Goal: Task Accomplishment & Management: Complete application form

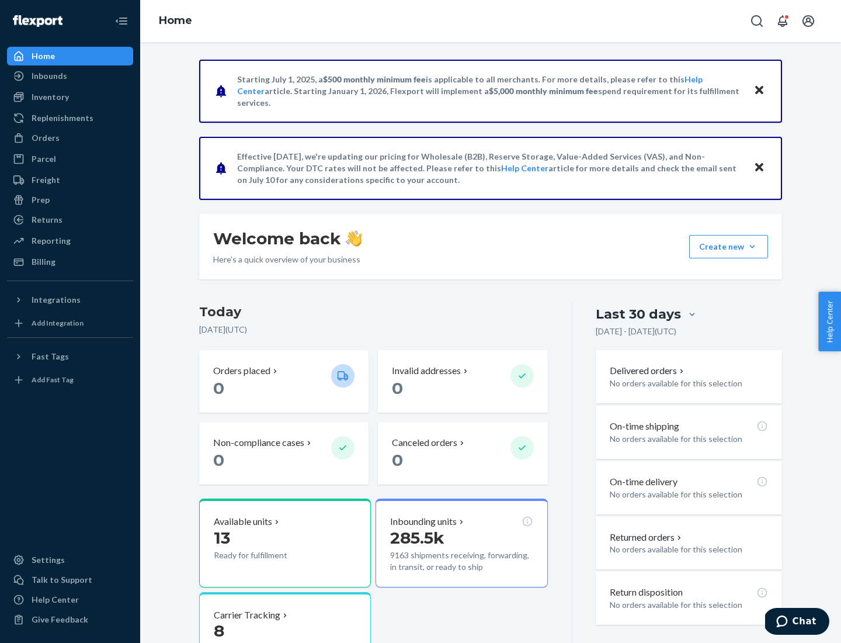
click at [752, 246] on button "Create new Create new inbound Create new order Create new product" at bounding box center [728, 246] width 79 height 23
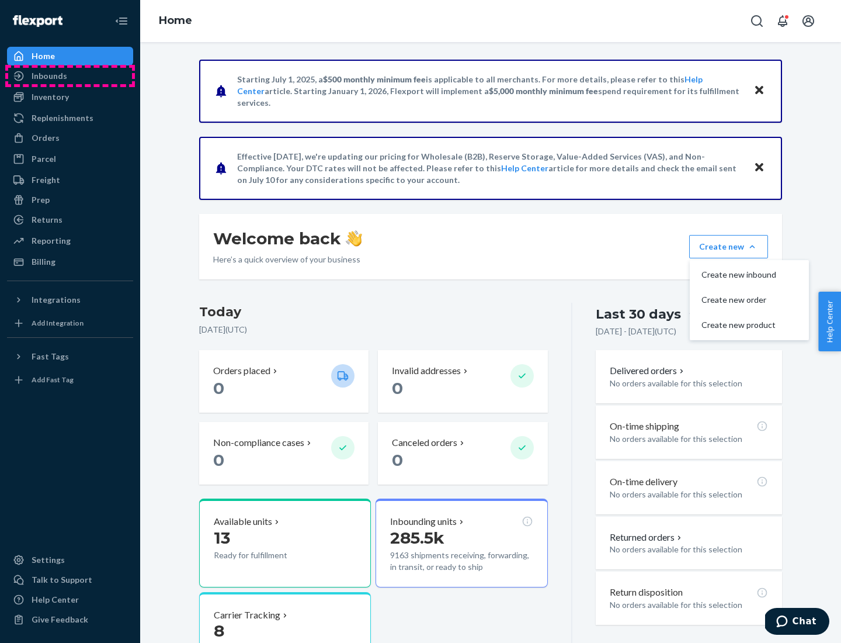
click at [70, 76] on div "Inbounds" at bounding box center [70, 76] width 124 height 16
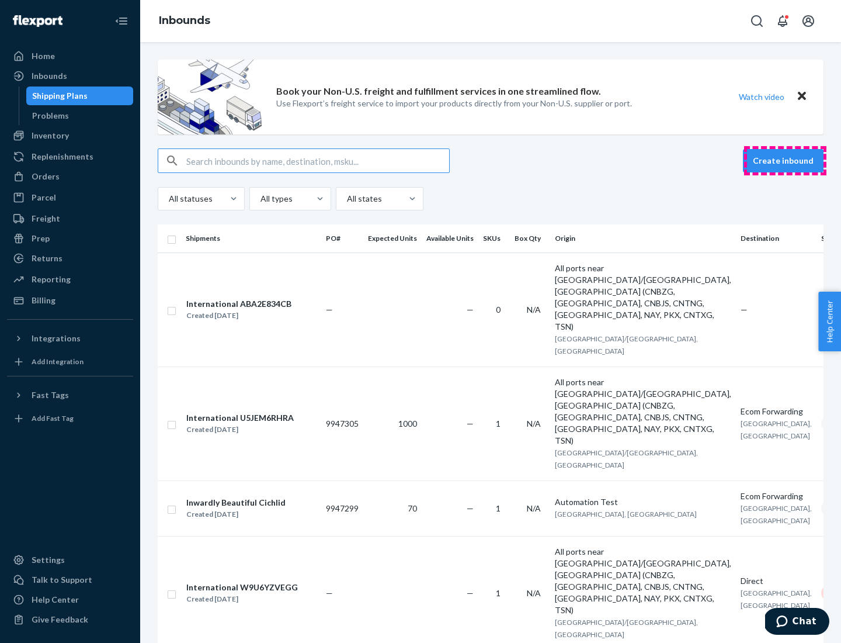
click at [785, 161] on button "Create inbound" at bounding box center [783, 160] width 81 height 23
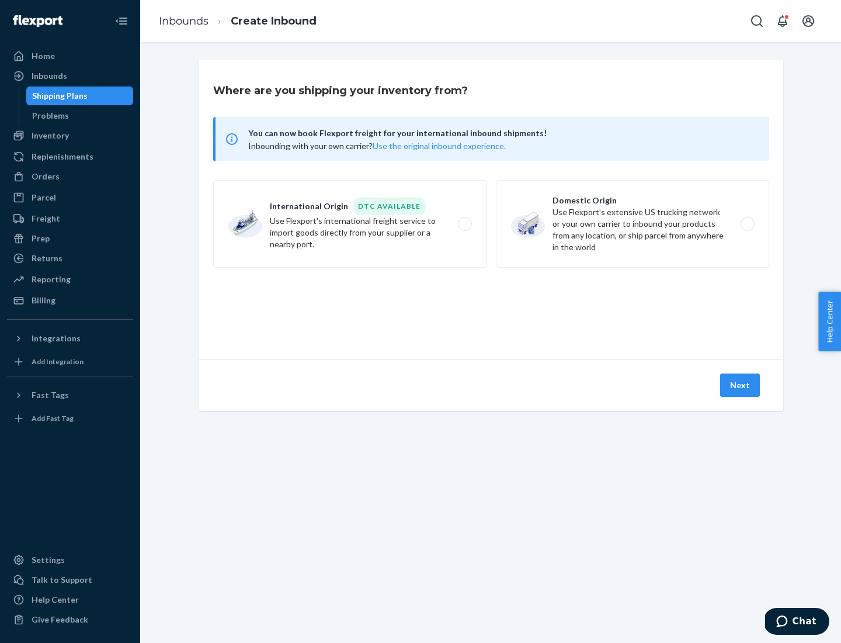
click at [633, 224] on label "Domestic Origin Use Flexport’s extensive US trucking network or your own carrie…" at bounding box center [632, 224] width 273 height 88
click at [747, 224] on input "Domestic Origin Use Flexport’s extensive US trucking network or your own carrie…" at bounding box center [751, 224] width 8 height 8
radio input "true"
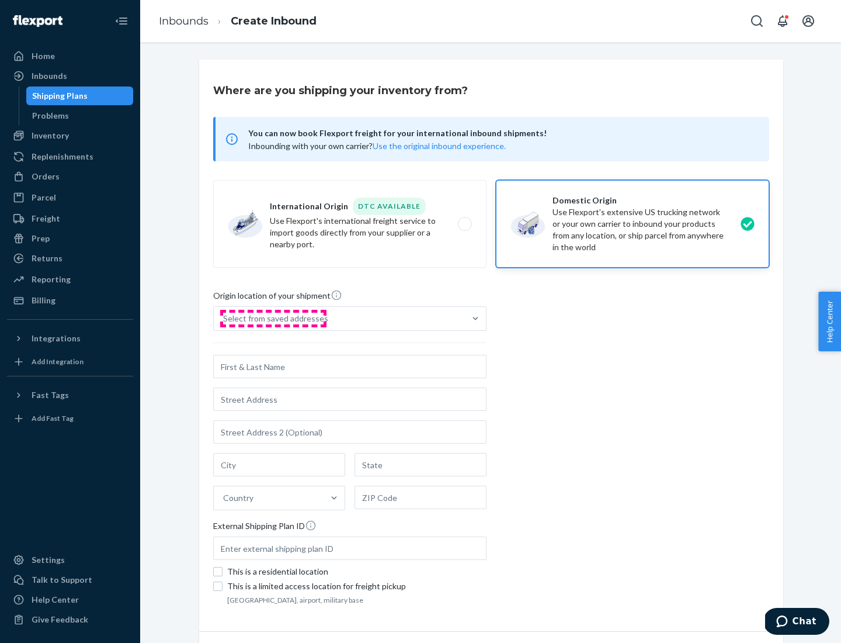
click at [273, 318] on div "Select from saved addresses" at bounding box center [275, 318] width 105 height 12
click at [224, 318] on input "Select from saved addresses" at bounding box center [223, 318] width 1 height 12
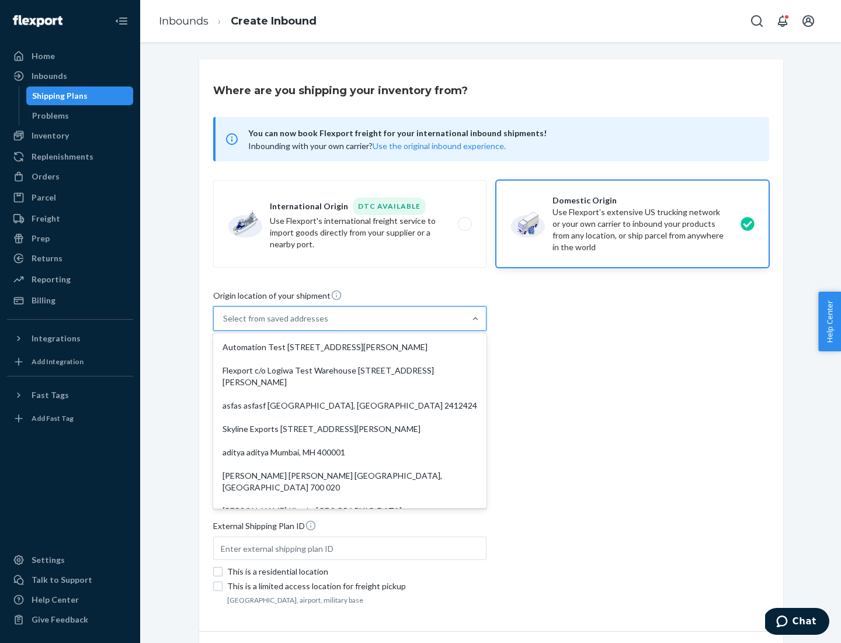
scroll to position [5, 0]
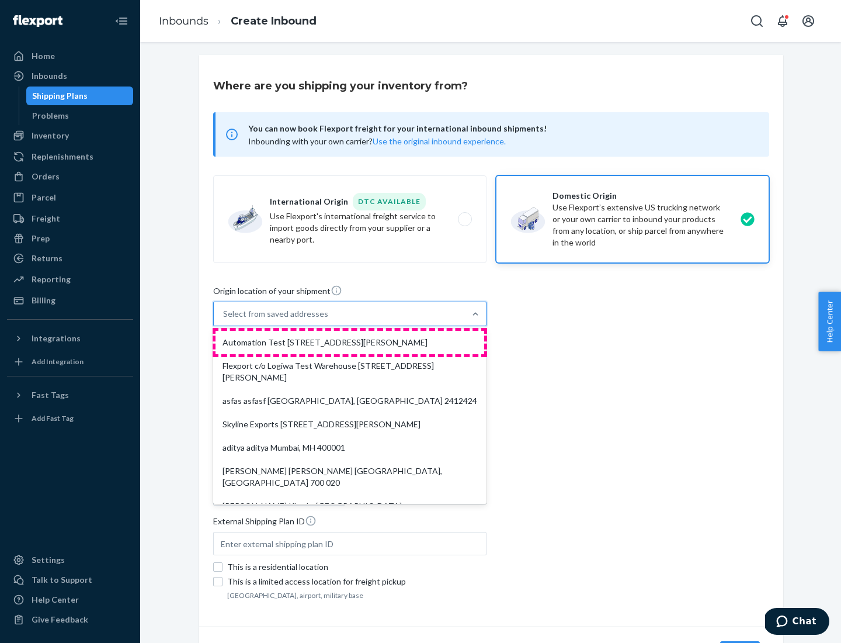
click at [350, 342] on div "Automation Test [STREET_ADDRESS][PERSON_NAME]" at bounding box center [350, 342] width 269 height 23
click at [224, 320] on input "option Automation Test [STREET_ADDRESS][PERSON_NAME]. 9 results available. Use …" at bounding box center [223, 314] width 1 height 12
type input "Automation Test"
type input "9th Floor"
type input "[GEOGRAPHIC_DATA]"
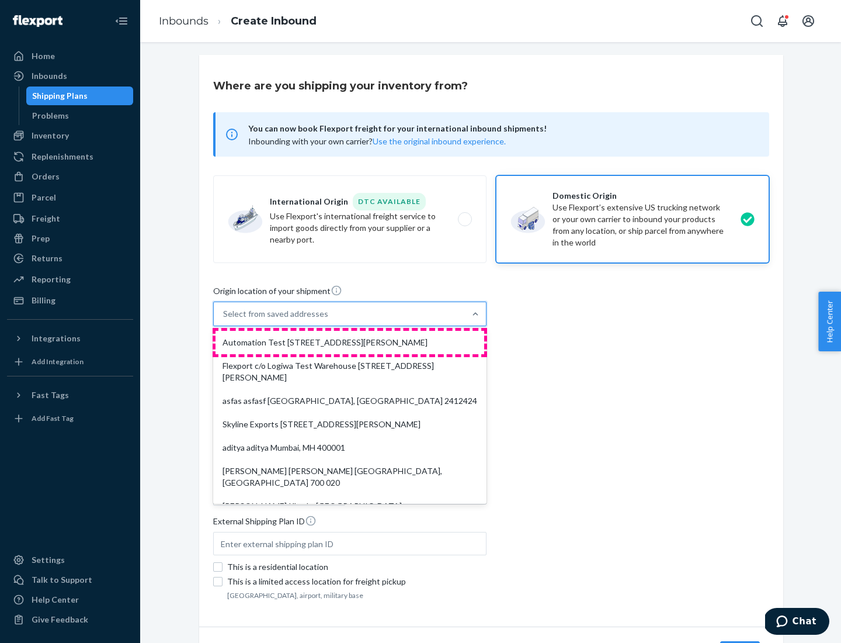
type input "CA"
type input "94104"
type input "[STREET_ADDRESS][PERSON_NAME]"
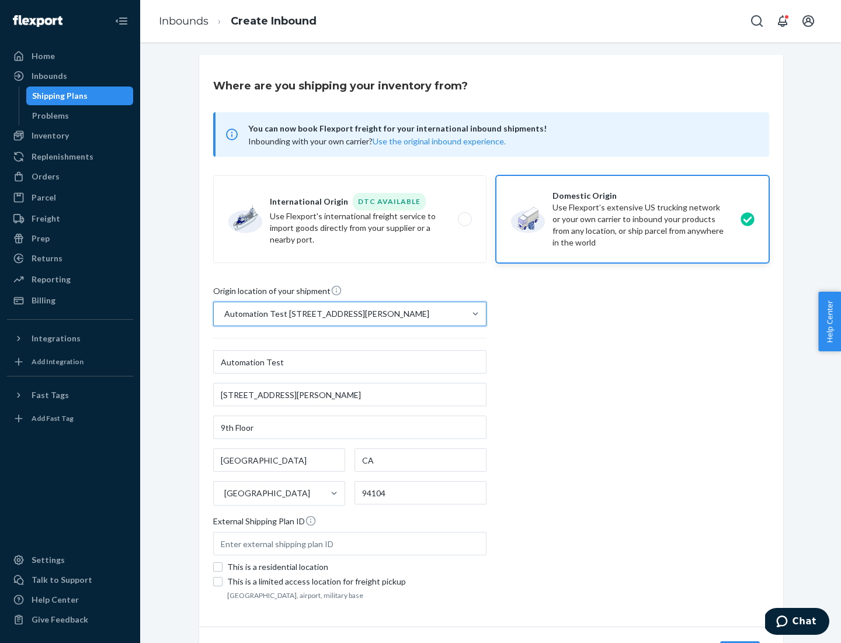
scroll to position [68, 0]
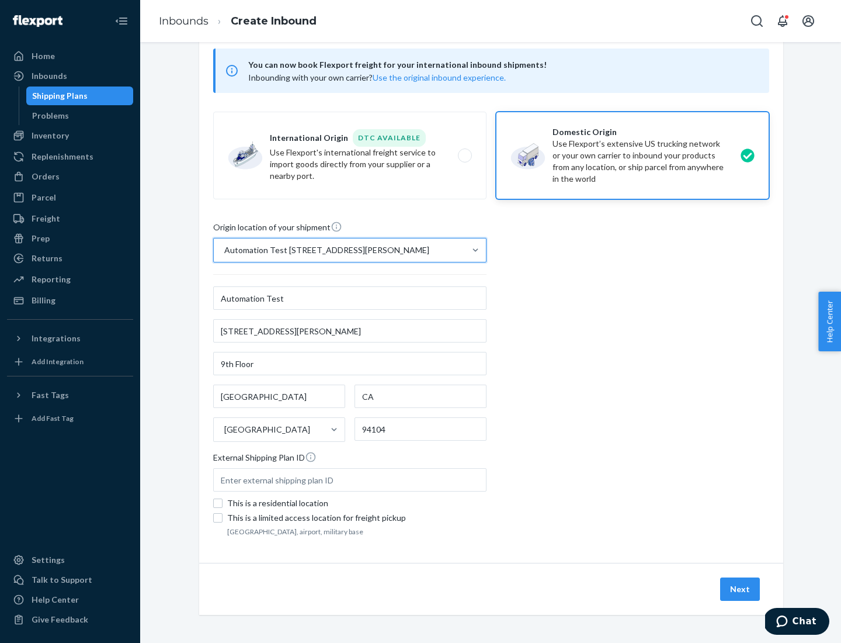
click at [741, 589] on button "Next" at bounding box center [740, 588] width 40 height 23
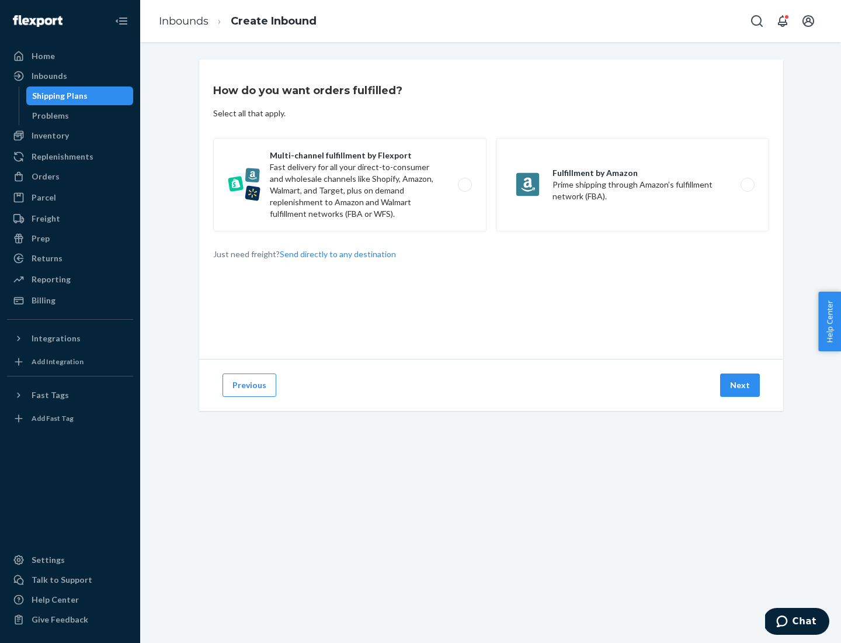
click at [350, 185] on label "Multi-channel fulfillment by Flexport Fast delivery for all your direct-to-cons…" at bounding box center [349, 184] width 273 height 93
click at [464, 185] on input "Multi-channel fulfillment by Flexport Fast delivery for all your direct-to-cons…" at bounding box center [468, 185] width 8 height 8
radio input "true"
click at [741, 385] on button "Next" at bounding box center [740, 384] width 40 height 23
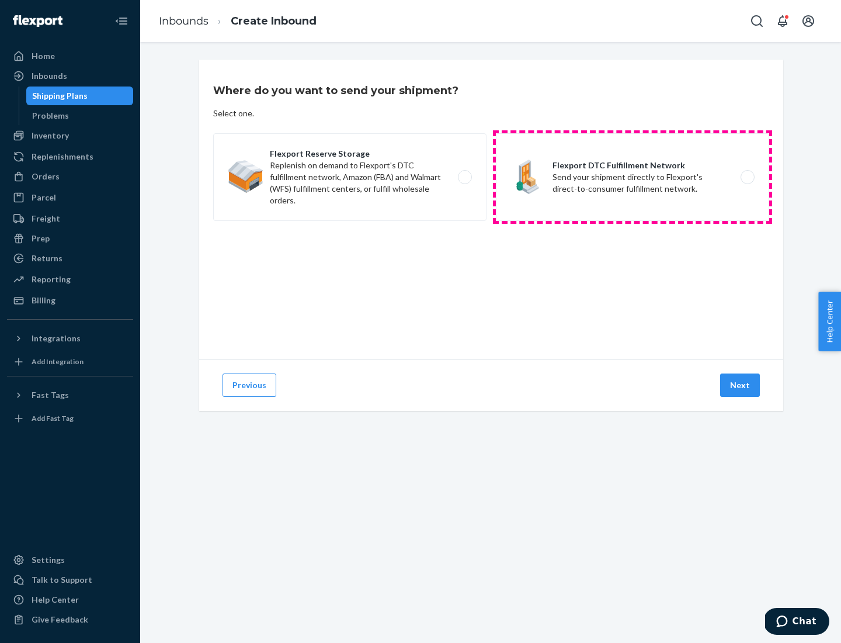
click at [633, 177] on label "Flexport DTC Fulfillment Network Send your shipment directly to Flexport's dire…" at bounding box center [632, 177] width 273 height 88
click at [747, 177] on input "Flexport DTC Fulfillment Network Send your shipment directly to Flexport's dire…" at bounding box center [751, 177] width 8 height 8
radio input "true"
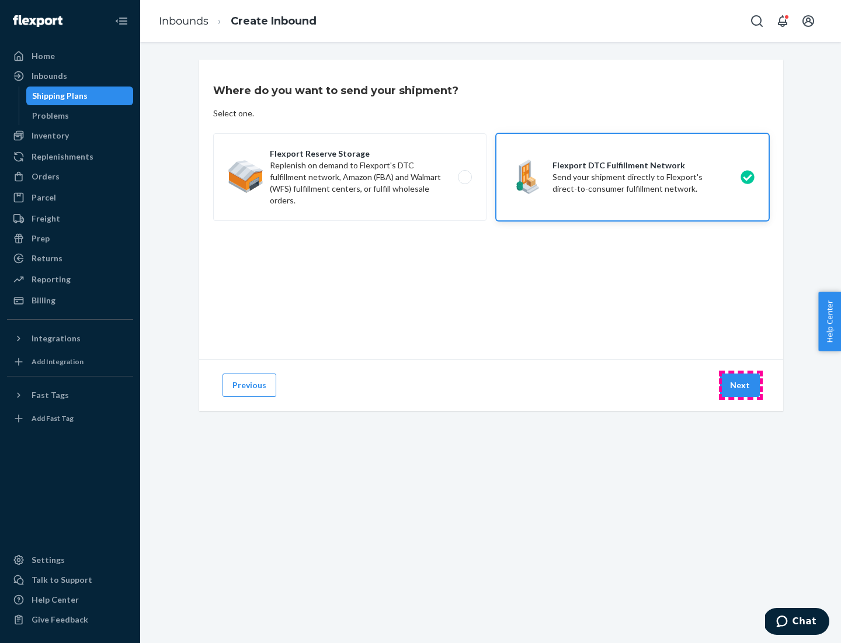
click at [741, 385] on button "Next" at bounding box center [740, 384] width 40 height 23
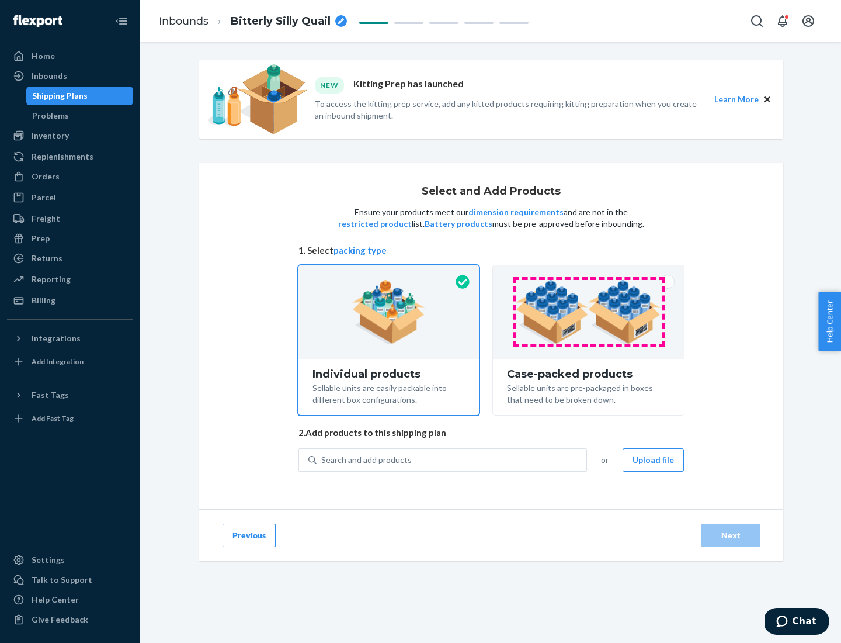
click at [589, 312] on img at bounding box center [588, 312] width 145 height 64
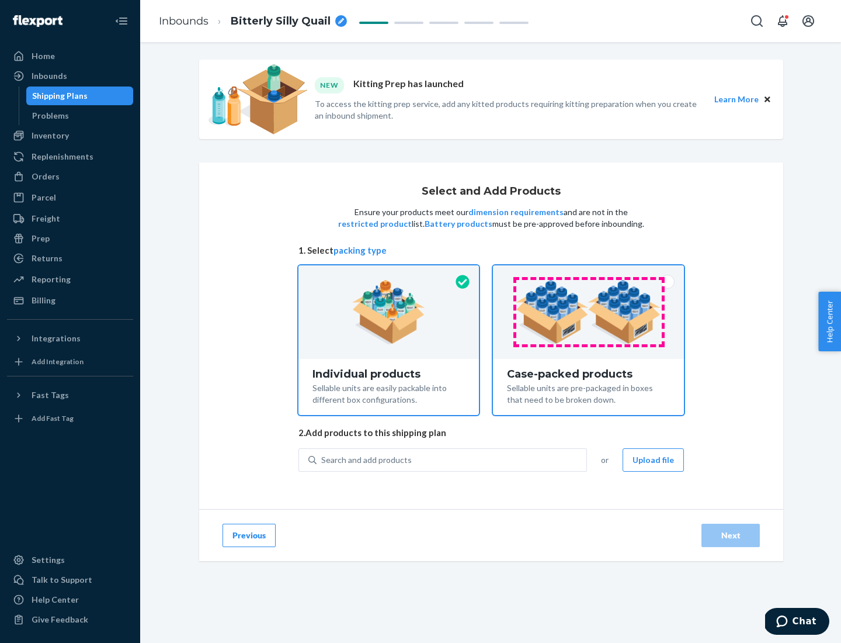
click at [589, 273] on input "Case-packed products Sellable units are pre-packaged in boxes that need to be b…" at bounding box center [589, 269] width 8 height 8
radio input "true"
radio input "false"
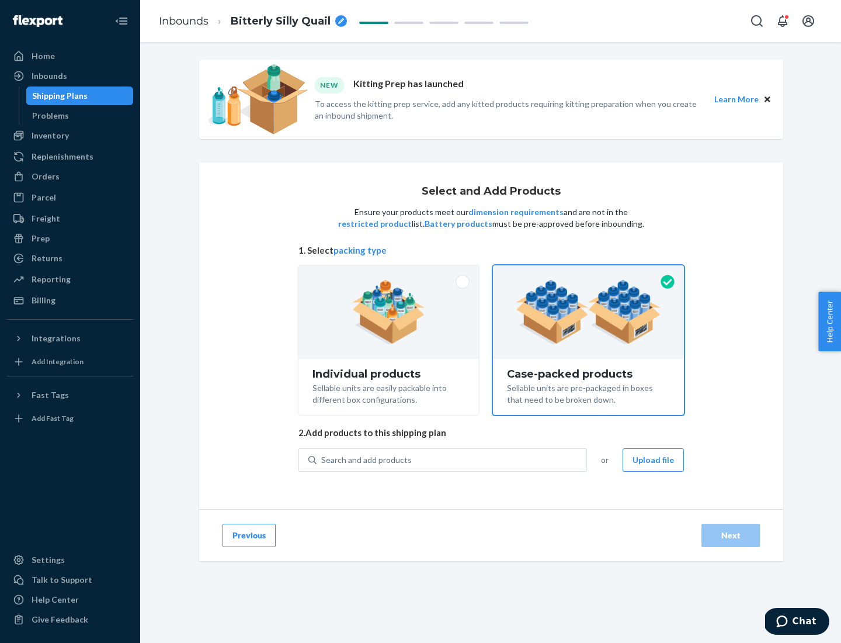
click at [452, 459] on div "Search and add products" at bounding box center [452, 459] width 270 height 21
click at [322, 459] on input "Search and add products" at bounding box center [321, 460] width 1 height 12
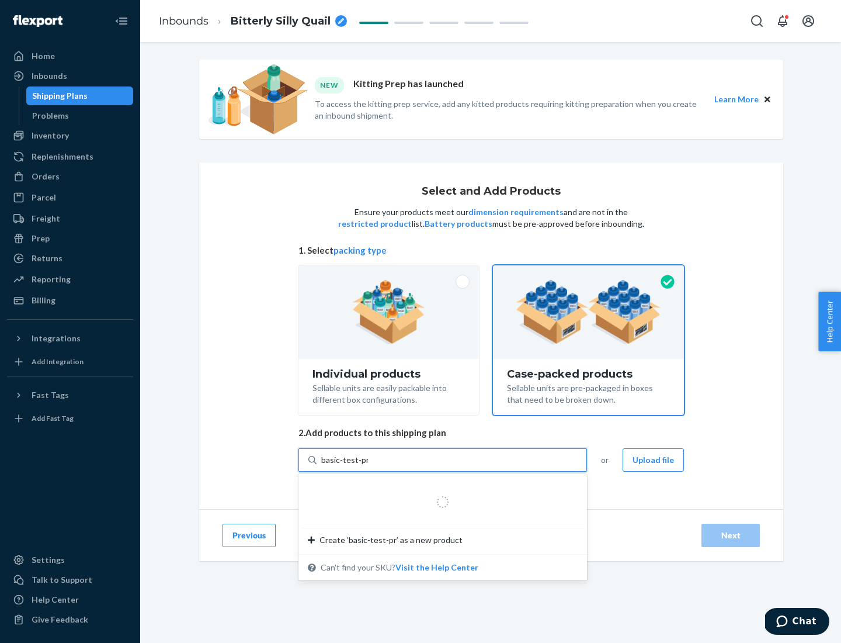
type input "basic-test-product-1"
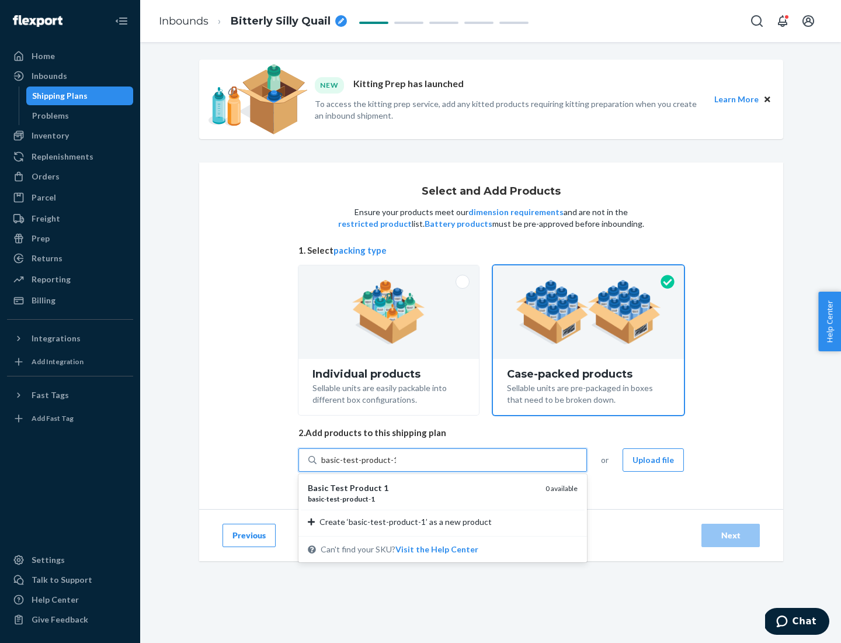
click at [422, 498] on div "basic - test - product - 1" at bounding box center [422, 499] width 228 height 10
click at [396, 466] on input "basic-test-product-1" at bounding box center [358, 460] width 75 height 12
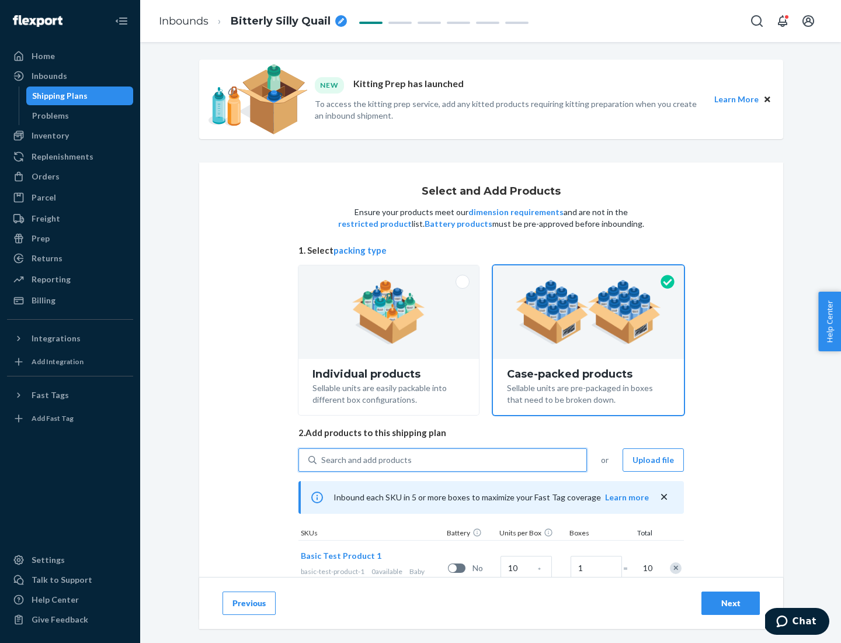
scroll to position [42, 0]
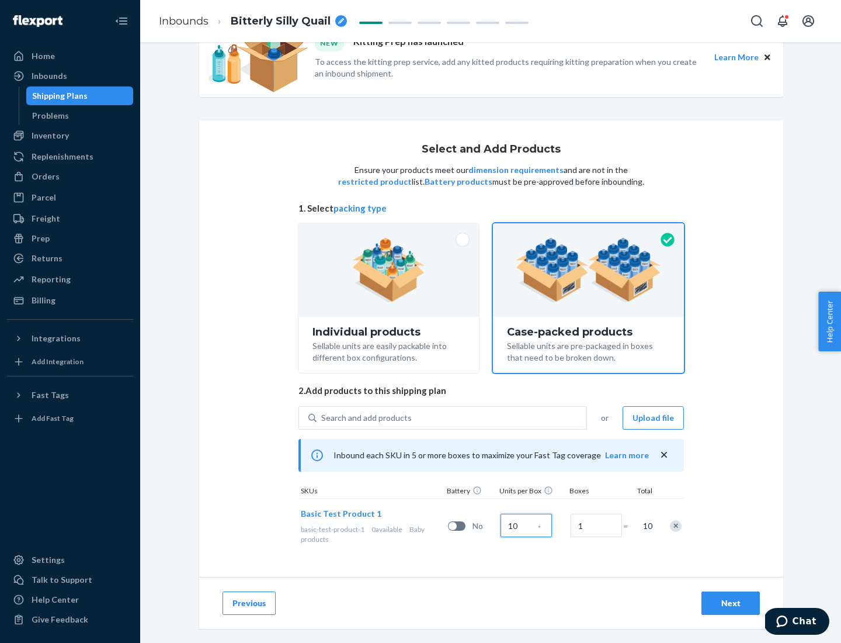
type input "10"
type input "7"
click at [731, 603] on div "Next" at bounding box center [730, 603] width 39 height 12
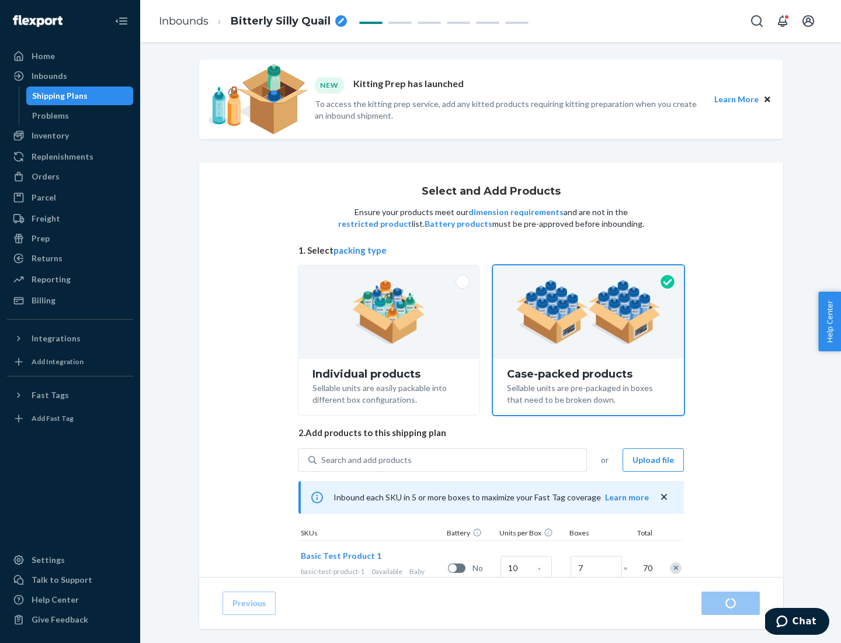
radio input "true"
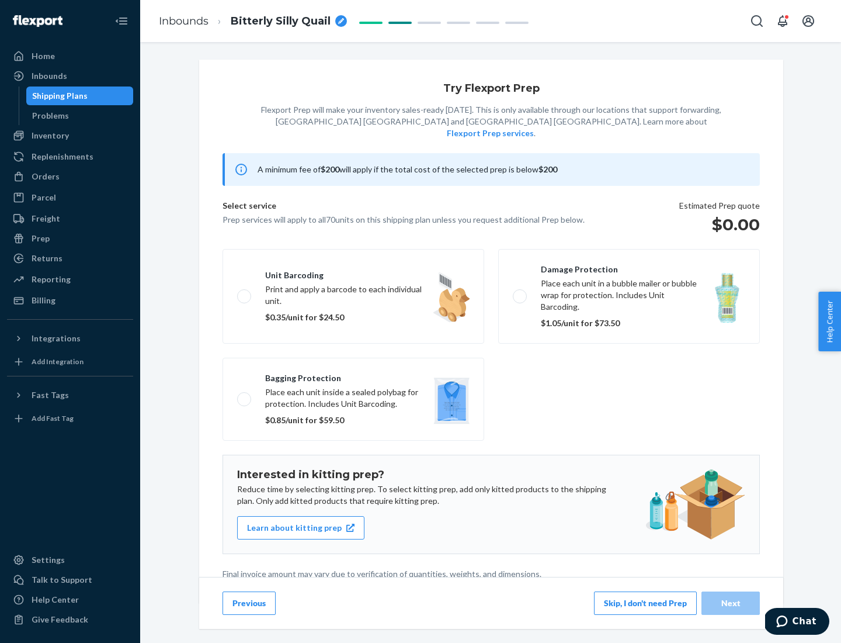
scroll to position [3, 0]
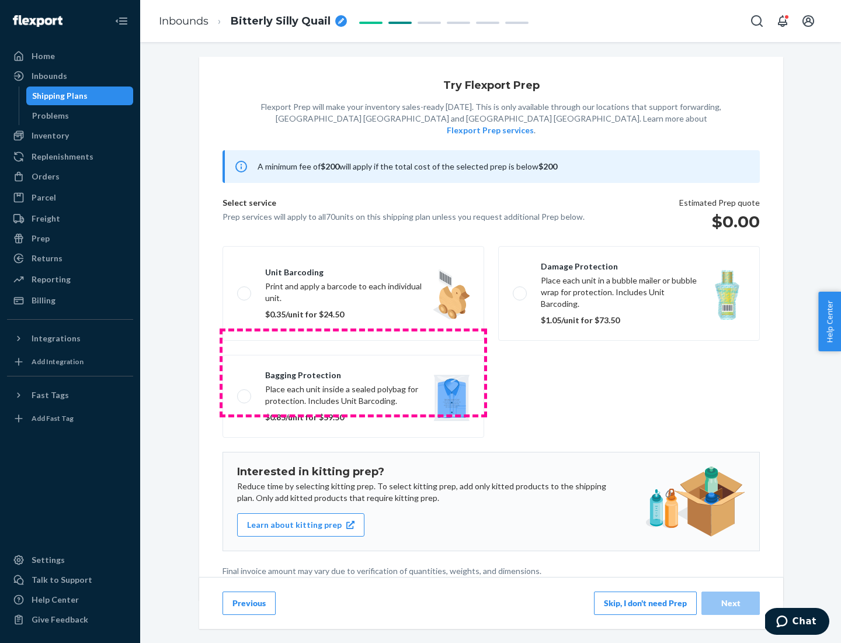
click at [353, 372] on label "Bagging protection Place each unit inside a sealed polybag for protection. Incl…" at bounding box center [354, 396] width 262 height 83
click at [245, 392] on input "Bagging protection Place each unit inside a sealed polybag for protection. Incl…" at bounding box center [241, 396] width 8 height 8
checkbox input "true"
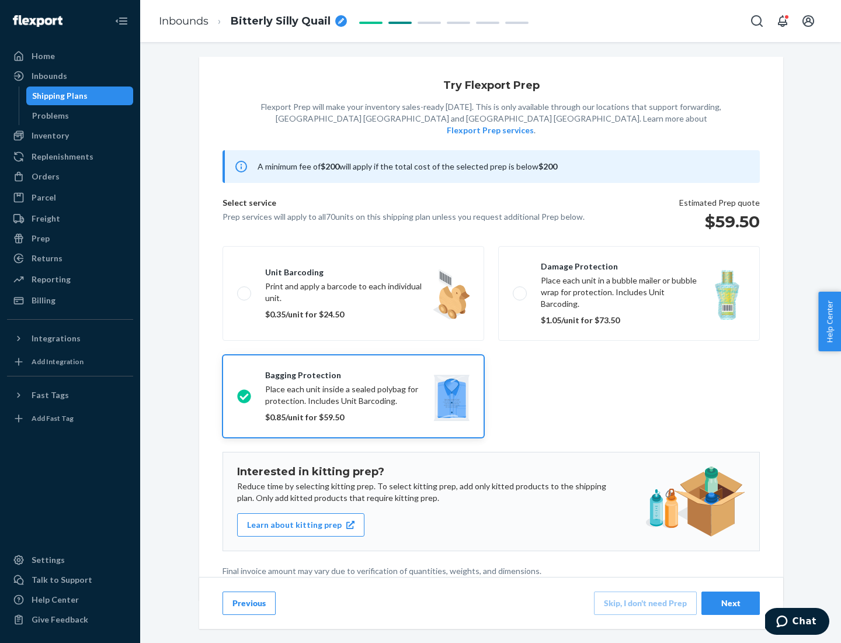
click at [731, 602] on div "Next" at bounding box center [730, 603] width 39 height 12
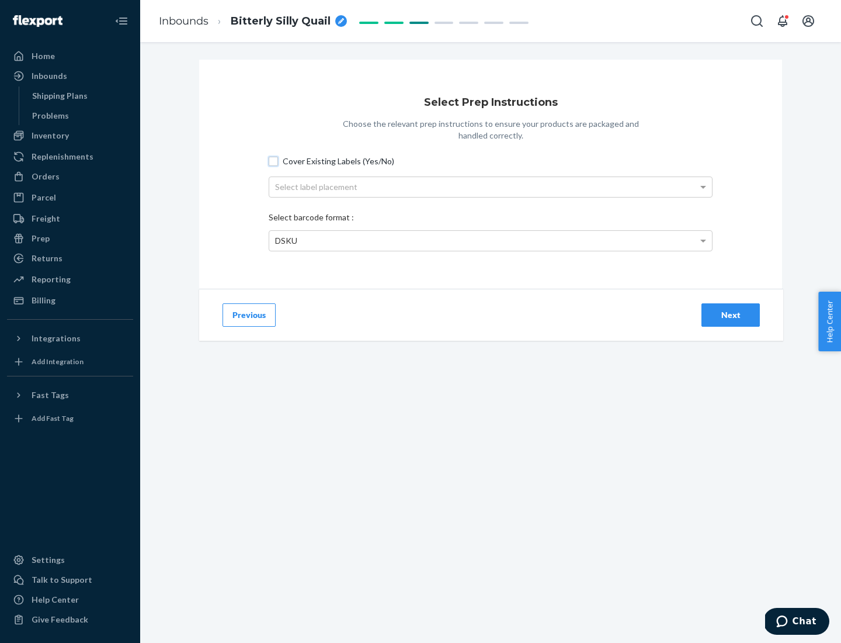
click at [273, 161] on input "Cover Existing Labels (Yes/No)" at bounding box center [273, 161] width 9 height 9
checkbox input "true"
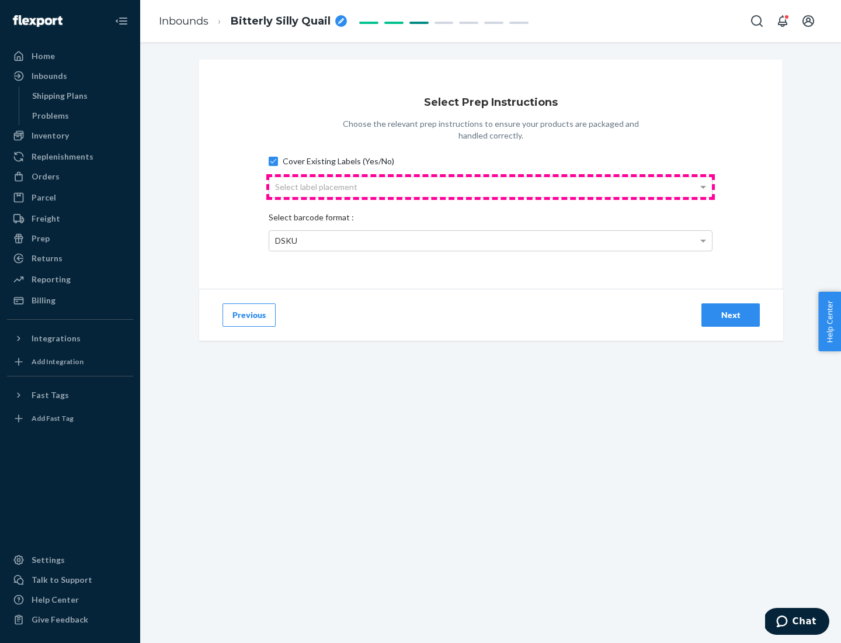
click at [491, 186] on div "Select label placement" at bounding box center [490, 187] width 443 height 20
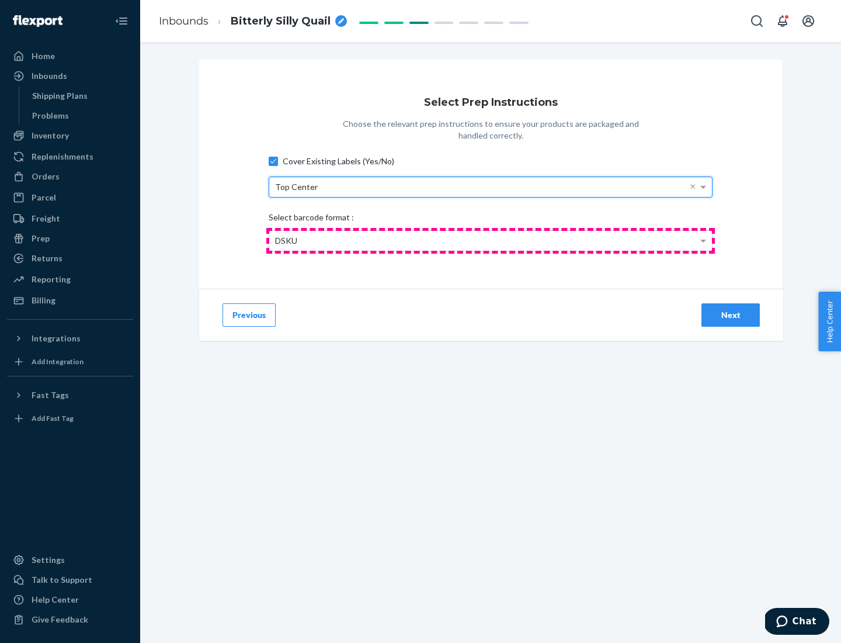
click at [491, 240] on div "DSKU" at bounding box center [490, 241] width 443 height 20
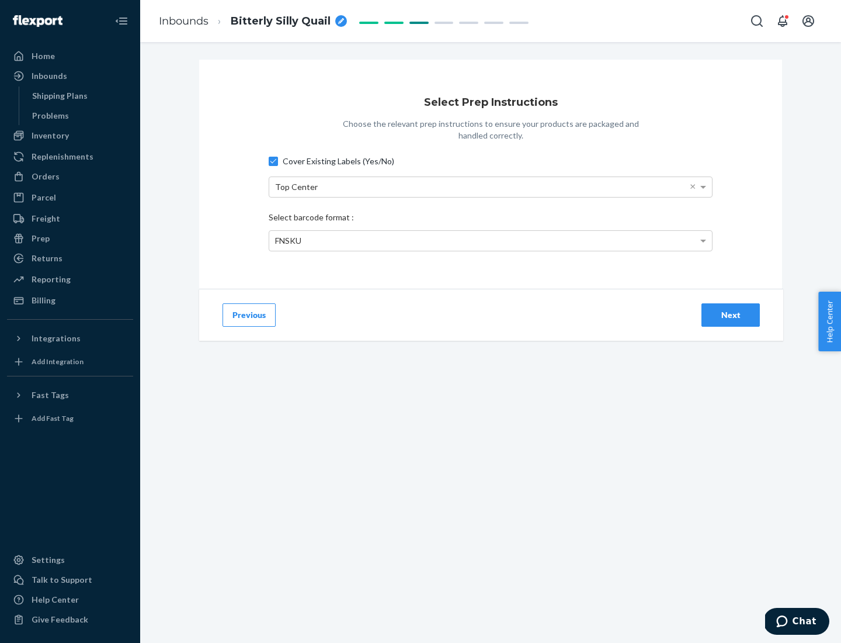
click at [731, 314] on div "Next" at bounding box center [730, 315] width 39 height 12
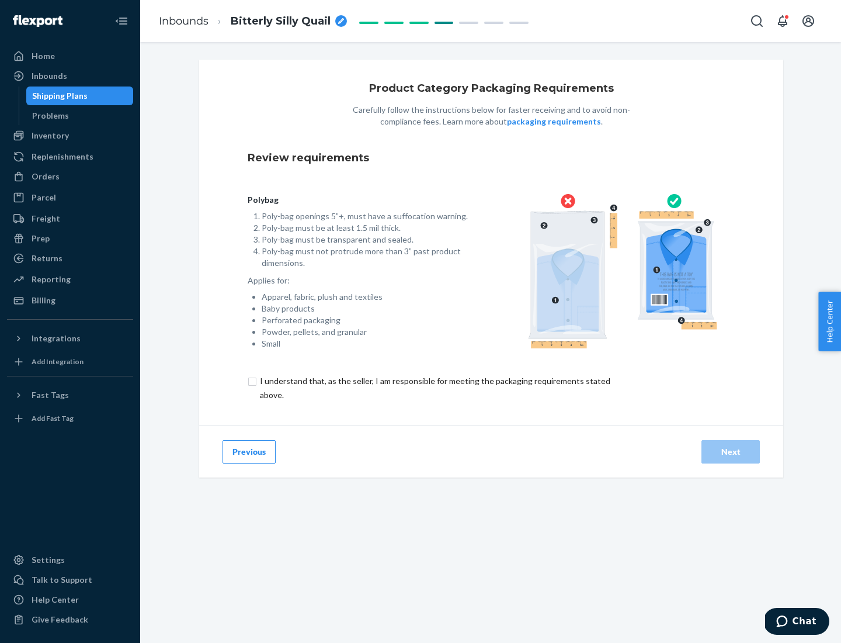
click at [434, 387] on input "checkbox" at bounding box center [442, 388] width 388 height 28
checkbox input "true"
click at [731, 451] on div "Next" at bounding box center [730, 452] width 39 height 12
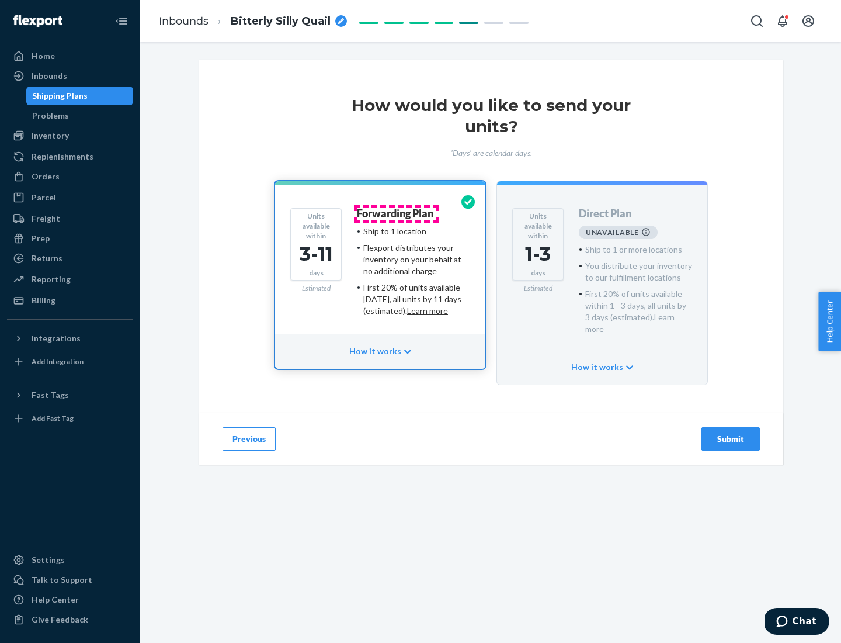
click at [396, 213] on h4 "Forwarding Plan" at bounding box center [395, 214] width 77 height 12
click at [731, 433] on div "Submit" at bounding box center [730, 439] width 39 height 12
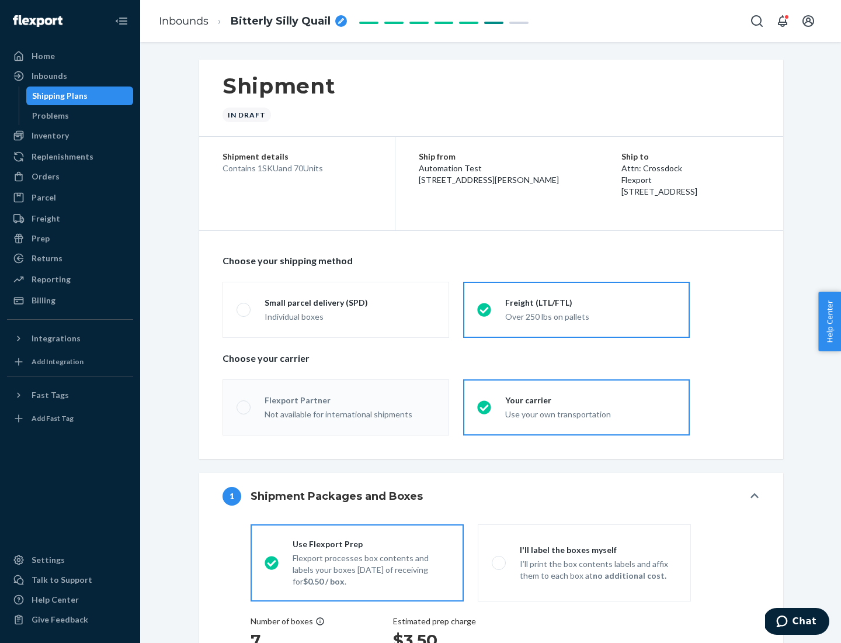
radio input "true"
radio input "false"
radio input "true"
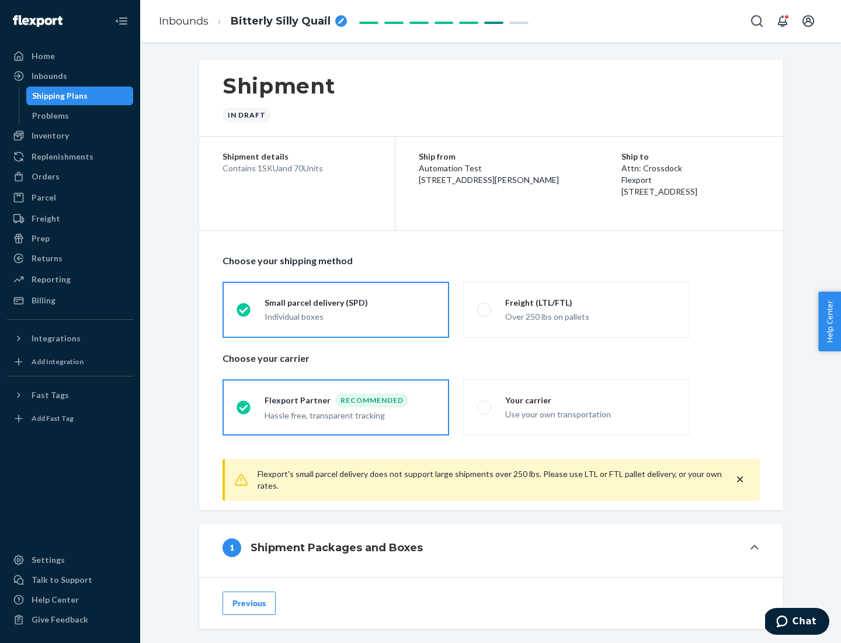
click at [350, 315] on div "Individual boxes" at bounding box center [350, 317] width 171 height 12
click at [244, 313] on input "Small parcel delivery (SPD) Individual boxes" at bounding box center [241, 309] width 8 height 8
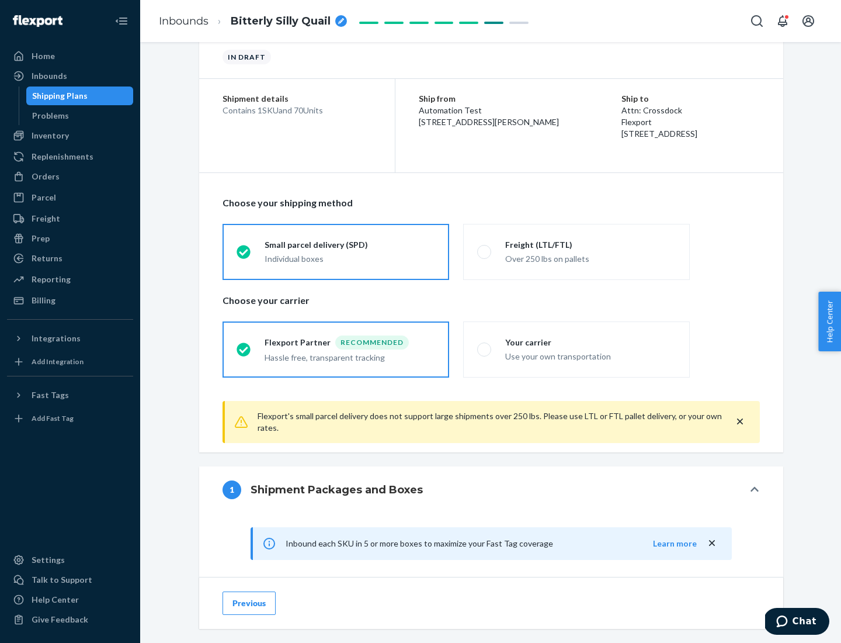
click at [591, 342] on div "Your carrier" at bounding box center [590, 342] width 171 height 12
click at [485, 345] on input "Your carrier Use your own transportation" at bounding box center [481, 349] width 8 height 8
radio input "true"
radio input "false"
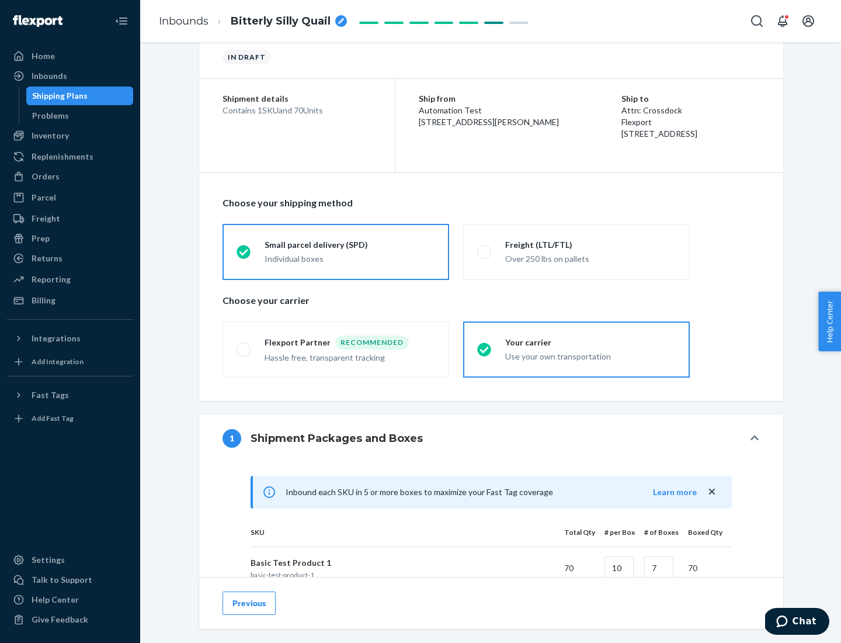
scroll to position [283, 0]
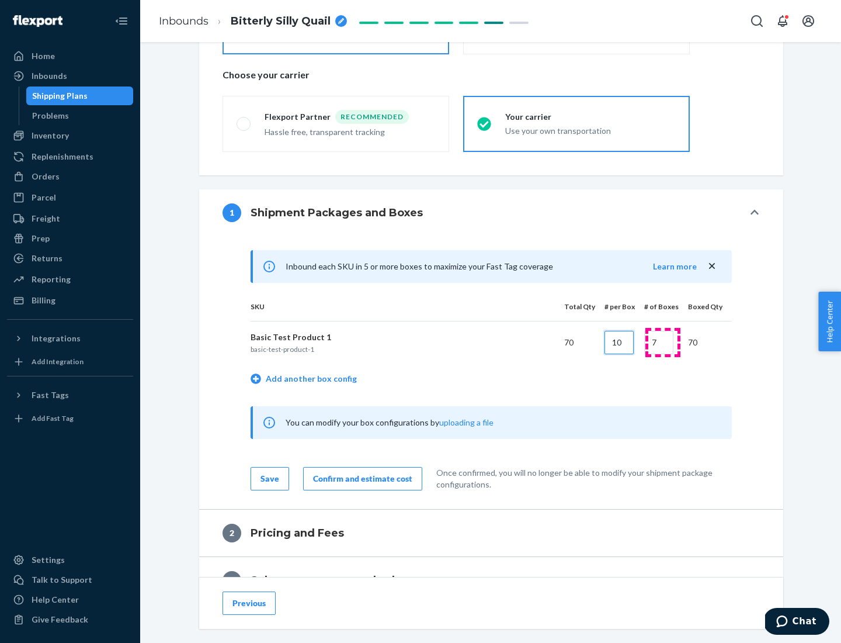
type input "10"
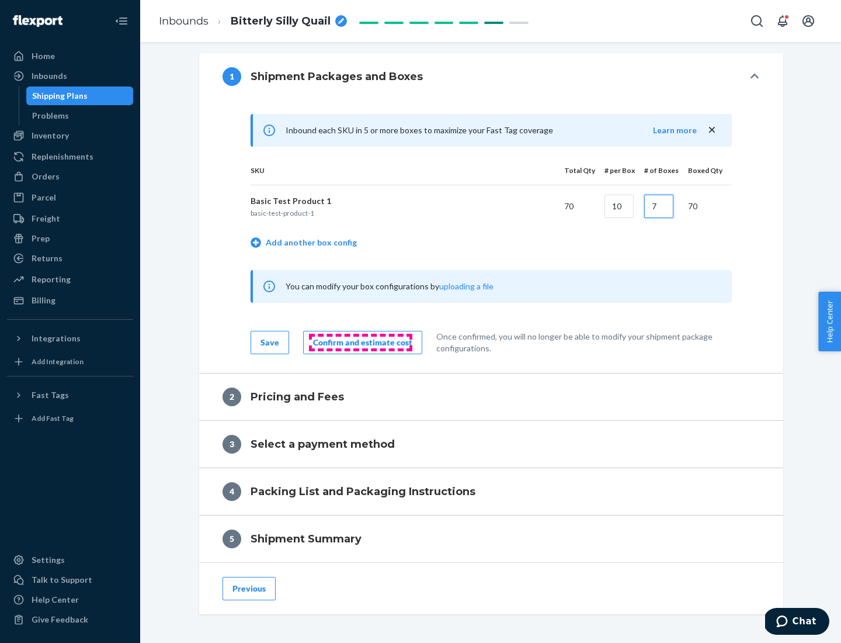
type input "7"
click at [360, 342] on div "Confirm and estimate cost" at bounding box center [362, 342] width 99 height 12
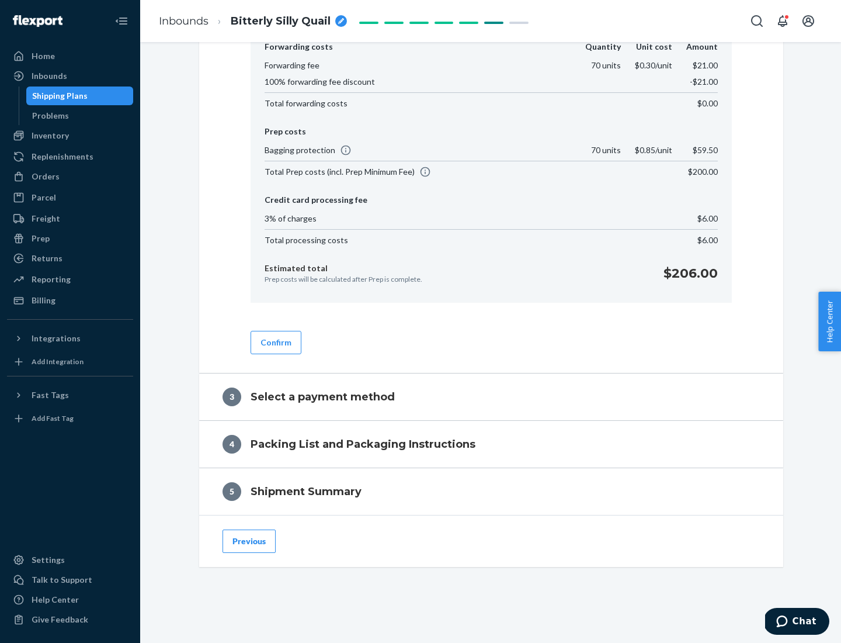
click at [275, 342] on button "Confirm" at bounding box center [276, 342] width 51 height 23
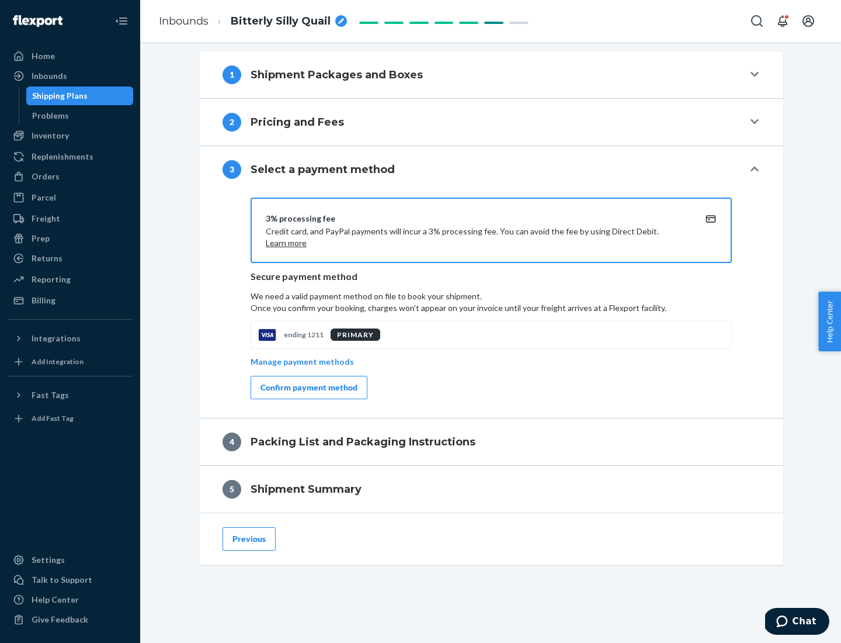
scroll to position [421, 0]
click at [308, 387] on div "Confirm payment method" at bounding box center [309, 387] width 97 height 12
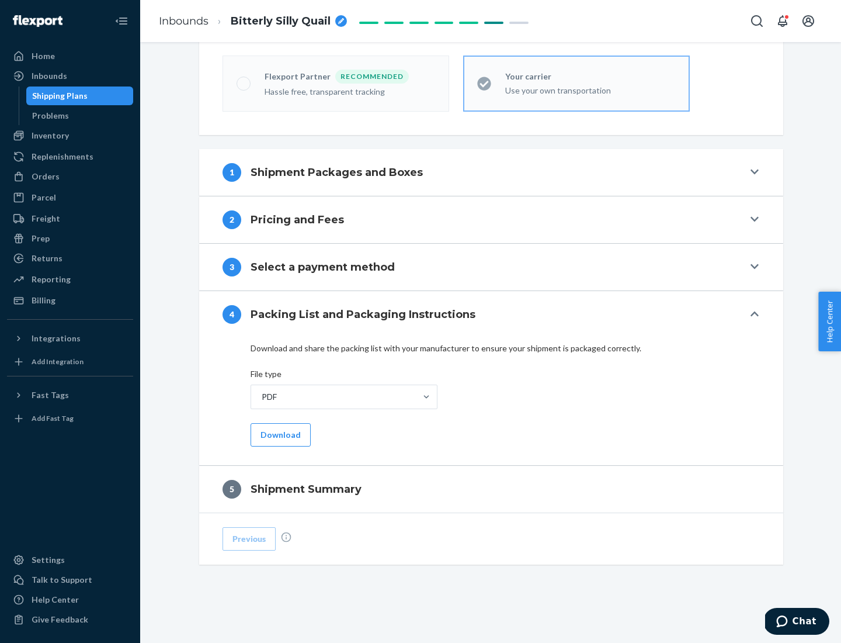
scroll to position [324, 0]
click at [279, 434] on button "Download" at bounding box center [281, 434] width 60 height 23
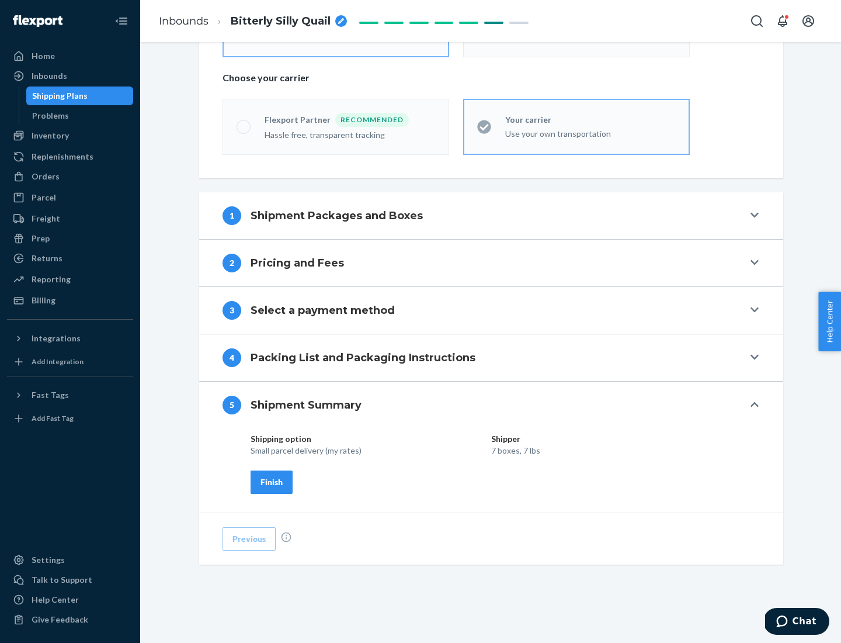
scroll to position [280, 0]
